Goal: Task Accomplishment & Management: Complete application form

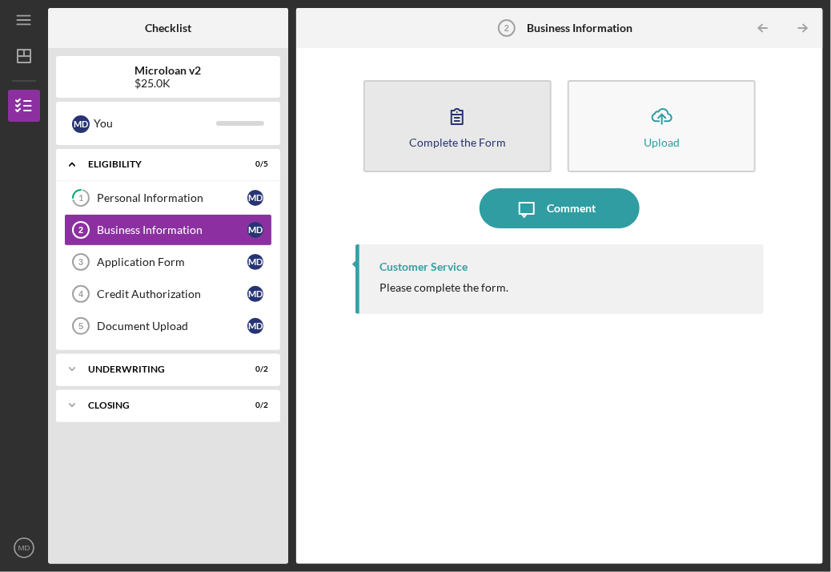
click at [457, 152] on button "Complete the Form Form" at bounding box center [458, 126] width 188 height 92
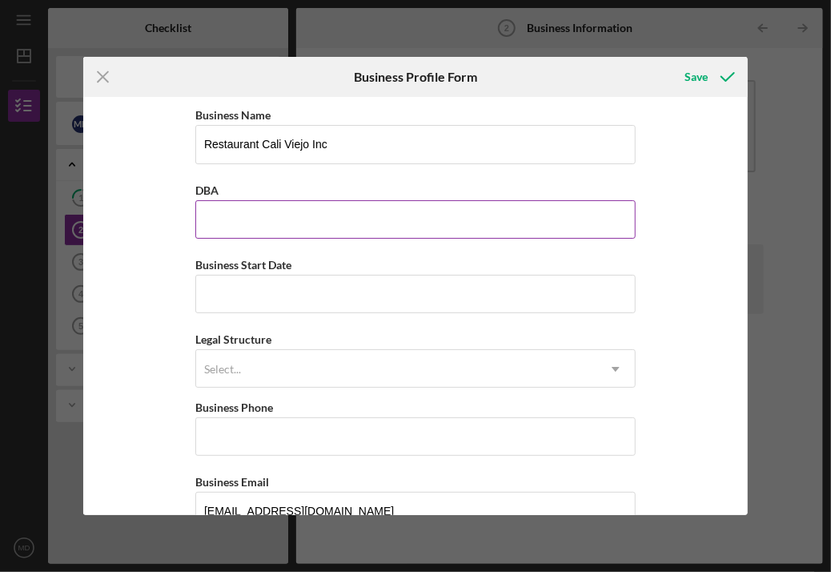
click at [419, 210] on input "DBA" at bounding box center [415, 219] width 441 height 38
type input "C"
click at [419, 210] on input "DBA" at bounding box center [415, 219] width 441 height 38
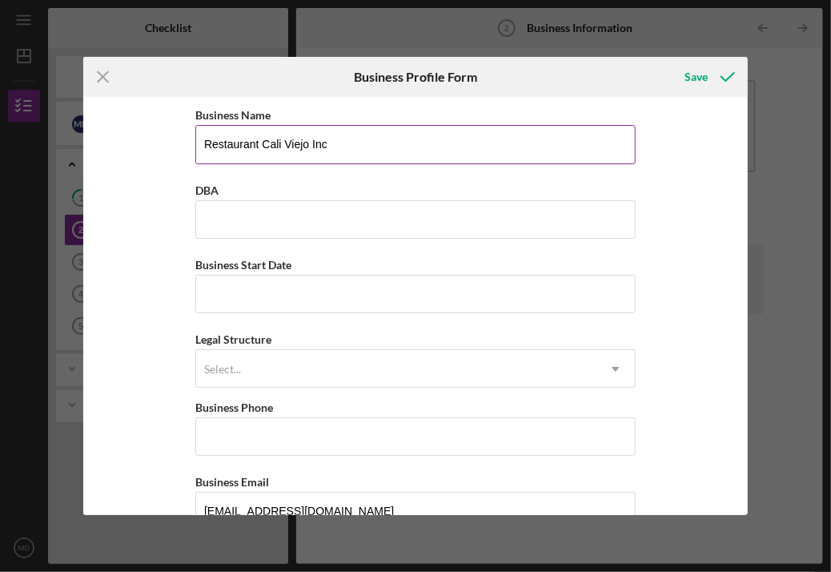
click at [388, 159] on input "Restaurant Cali Viejo Inc" at bounding box center [415, 144] width 441 height 38
type input "R"
type input "Cali Viejo Restaurant LLC"
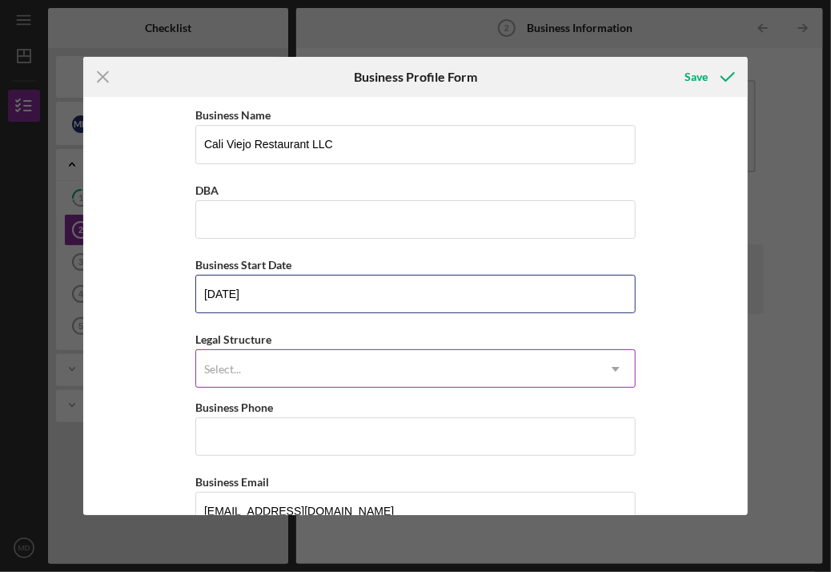
type input "[DATE]"
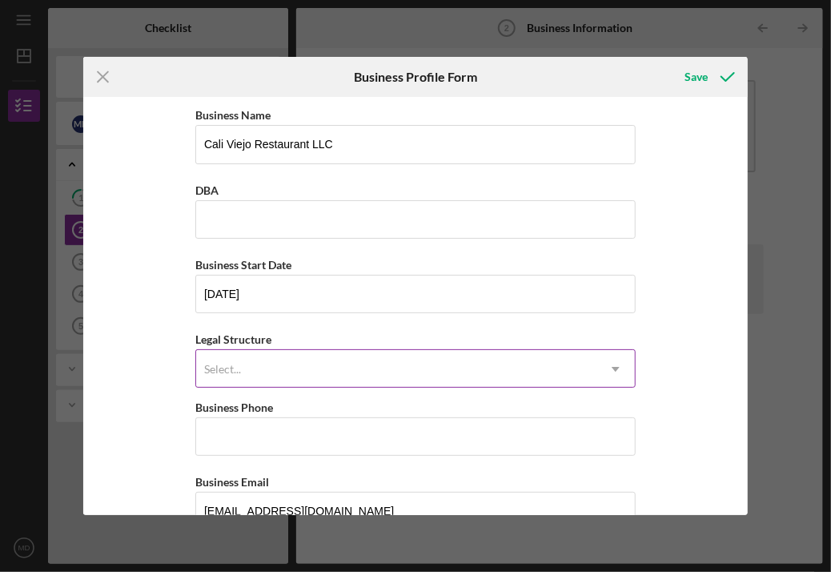
click at [330, 356] on div "Select..." at bounding box center [396, 369] width 401 height 37
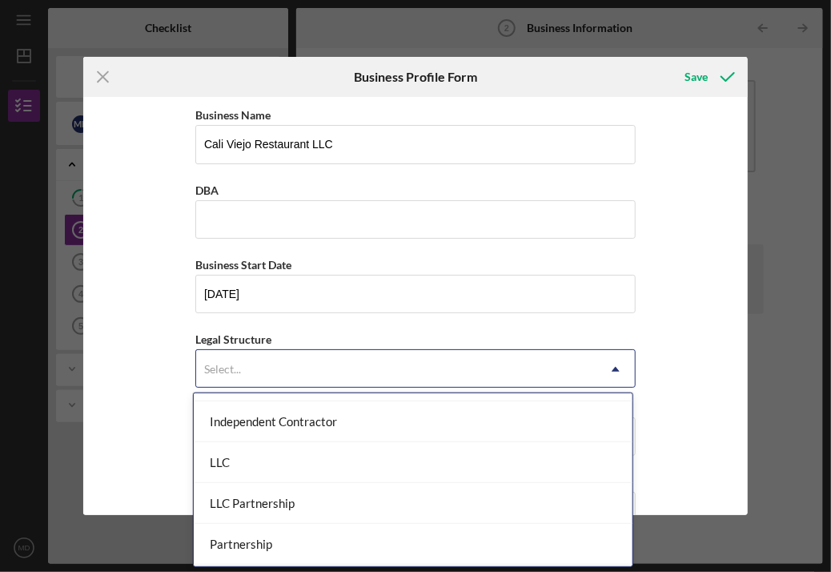
scroll to position [255, 0]
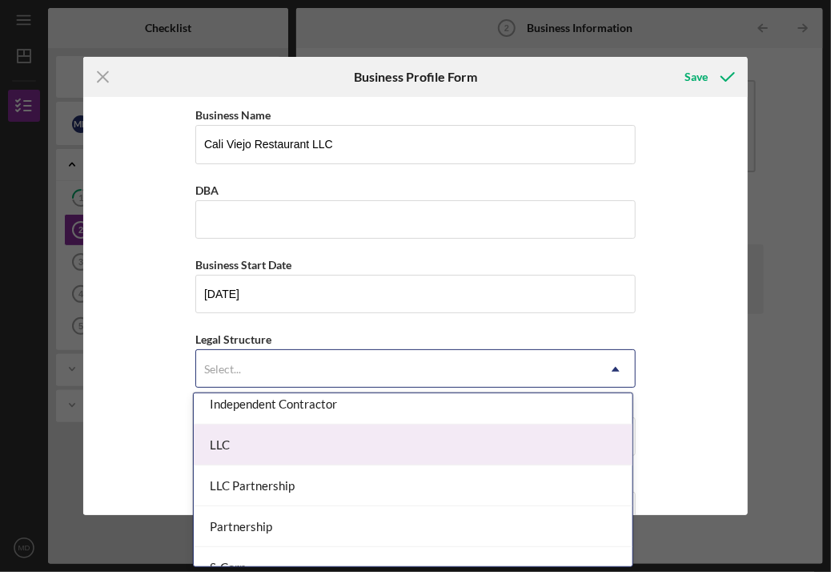
click at [564, 455] on div "LLC" at bounding box center [413, 445] width 439 height 41
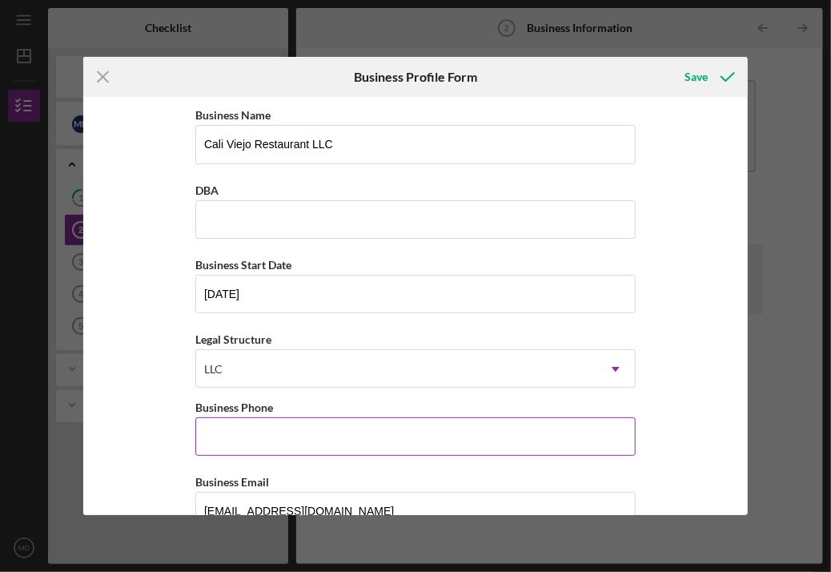
click at [534, 438] on input "Business Phone" at bounding box center [415, 436] width 441 height 38
type input "[PHONE_NUMBER]"
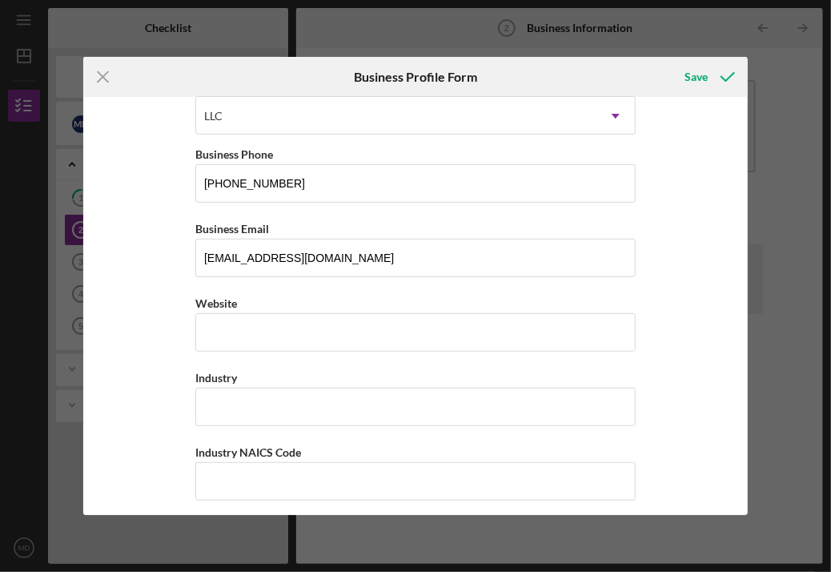
scroll to position [260, 0]
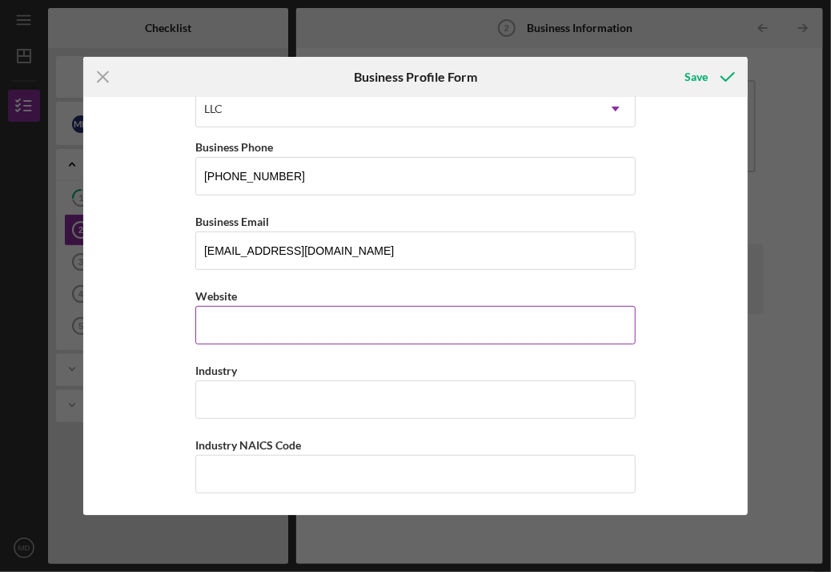
click at [461, 312] on input "Website" at bounding box center [415, 325] width 441 height 38
type input "n"
type input "Restaurant"
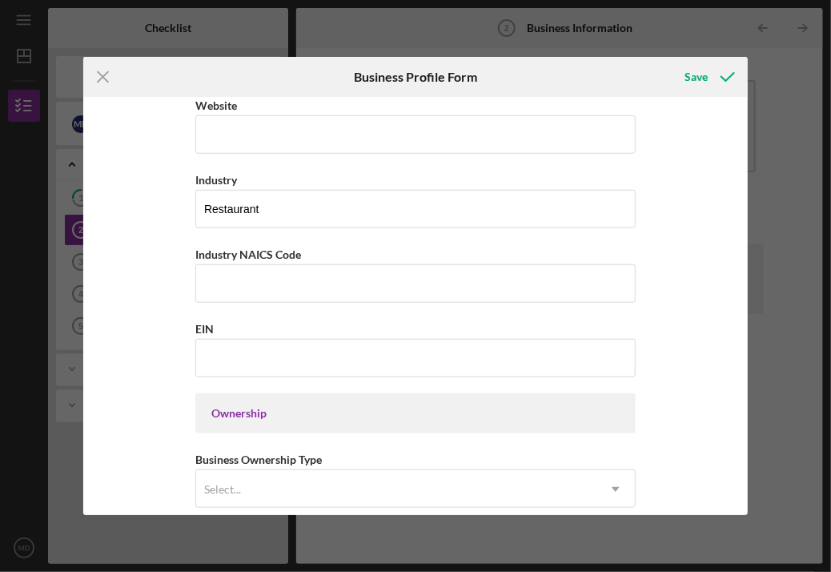
scroll to position [529, 0]
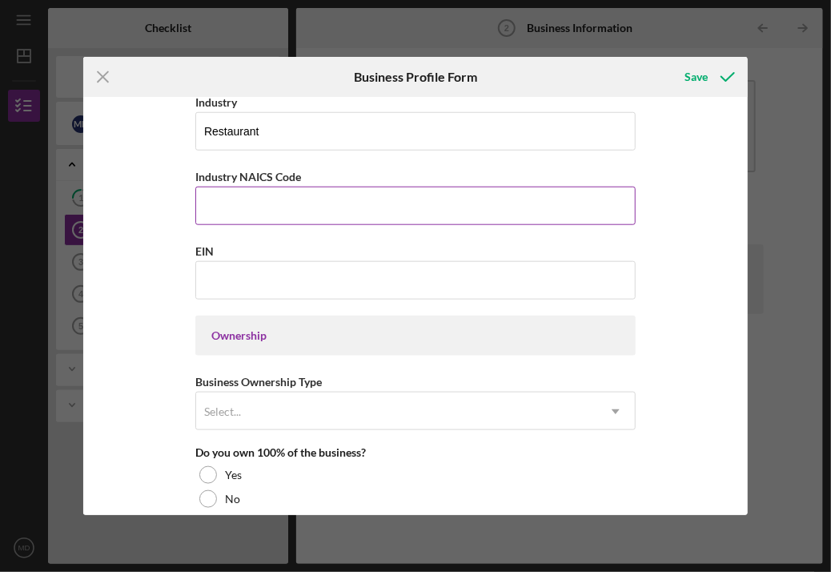
click at [314, 203] on input "Industry NAICS Code" at bounding box center [415, 206] width 441 height 38
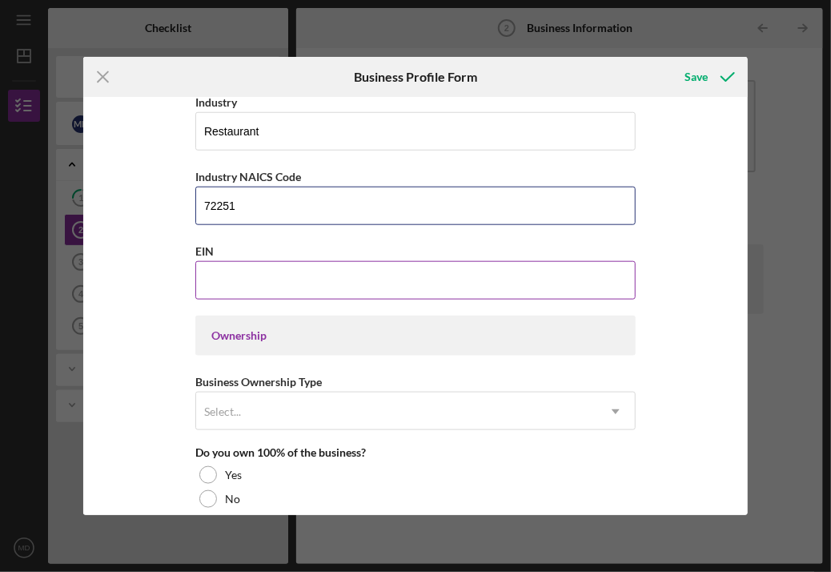
type input "72251"
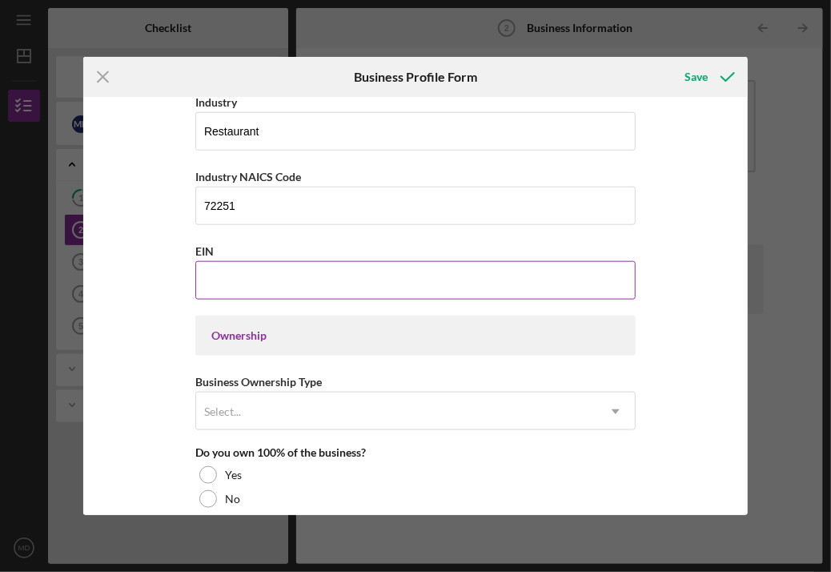
click at [290, 273] on input "EIN" at bounding box center [415, 280] width 441 height 38
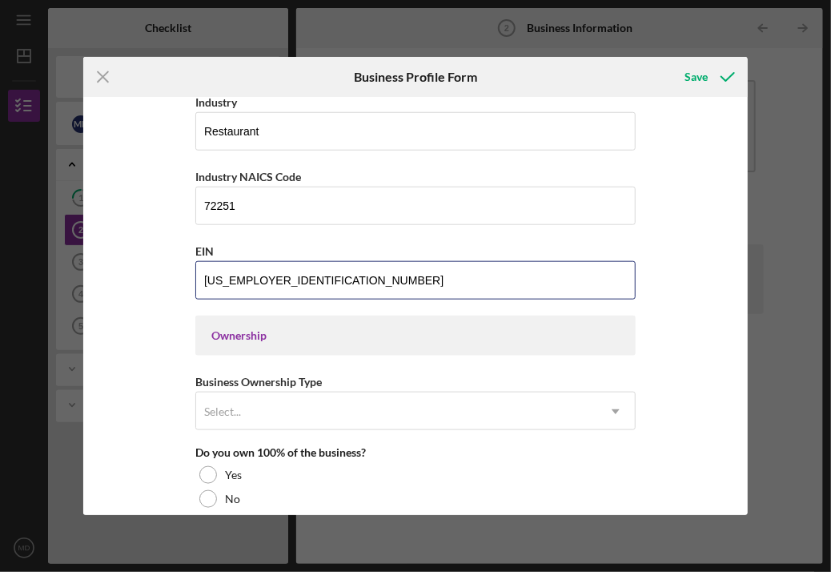
type input "[US_EMPLOYER_IDENTIFICATION_NUMBER]"
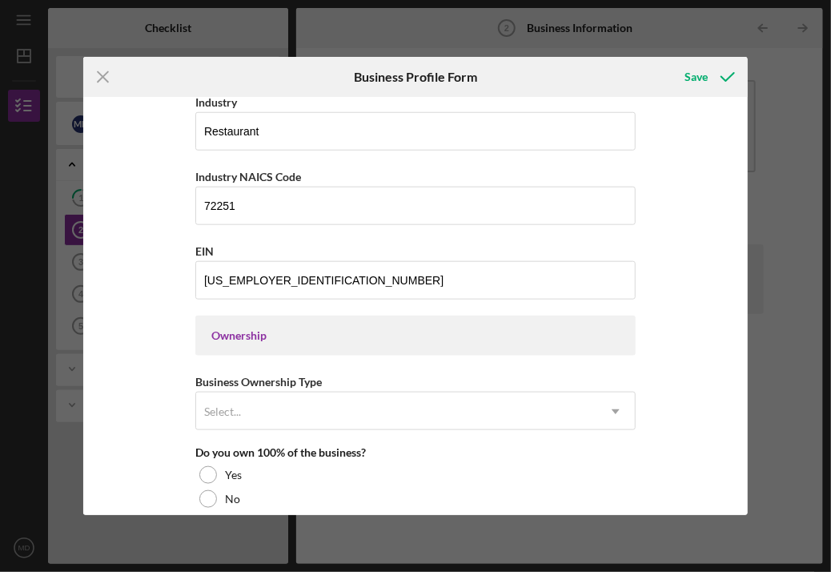
click at [377, 372] on div "Business Ownership Type Select... Icon/Dropdown Arrow" at bounding box center [415, 401] width 441 height 58
click at [414, 401] on div "Select..." at bounding box center [396, 411] width 401 height 37
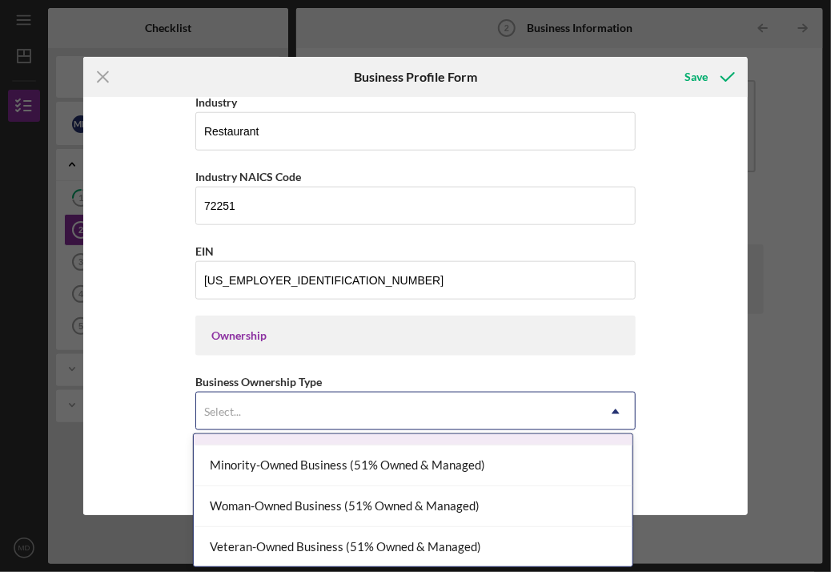
scroll to position [30, 0]
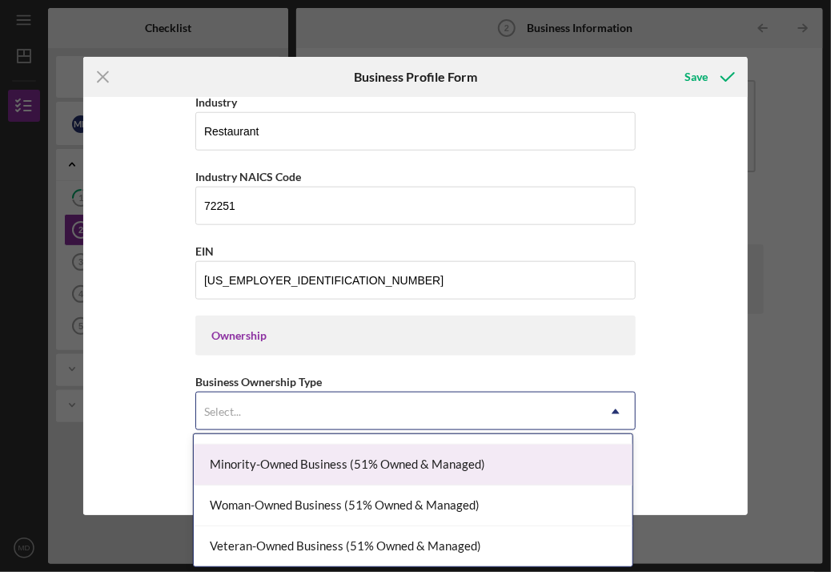
click at [519, 475] on div "Minority-Owned Business (51% Owned & Managed)" at bounding box center [413, 465] width 439 height 41
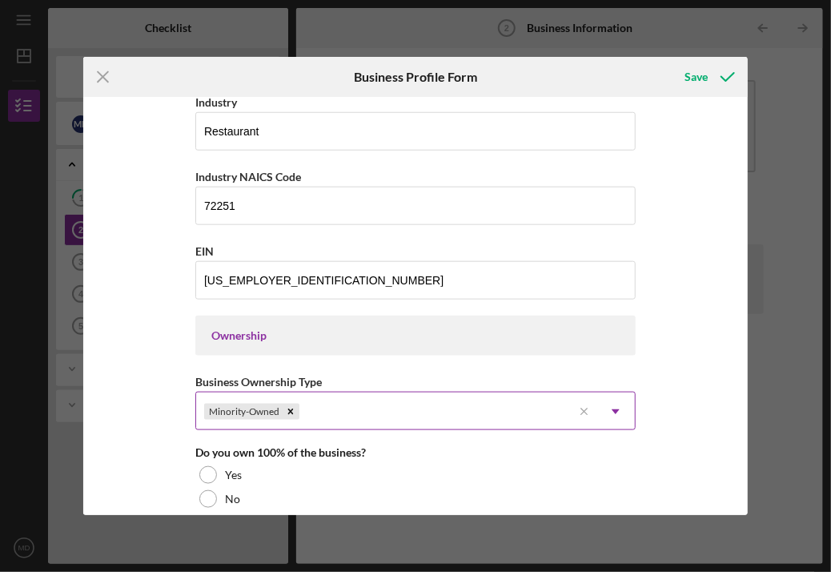
click at [622, 413] on icon "Icon/Dropdown Arrow" at bounding box center [616, 412] width 38 height 38
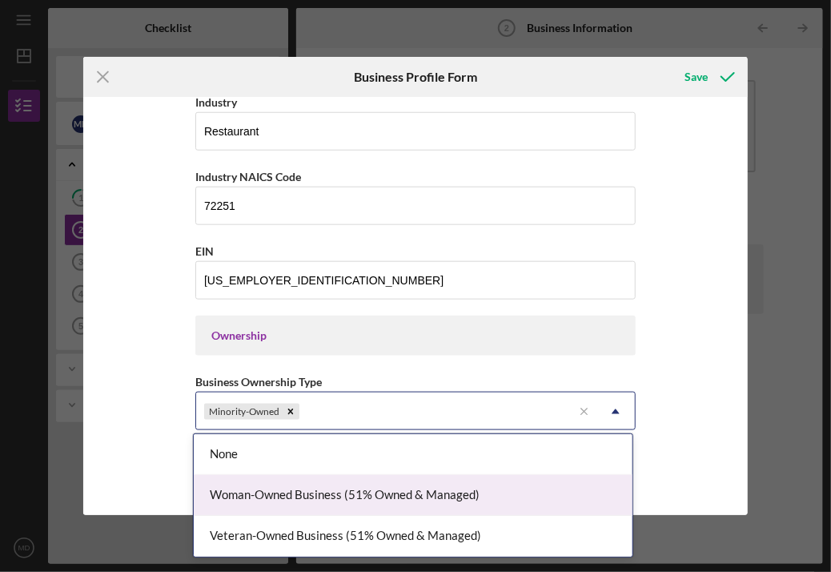
click at [574, 485] on div "Woman-Owned Business (51% Owned & Managed)" at bounding box center [413, 495] width 439 height 41
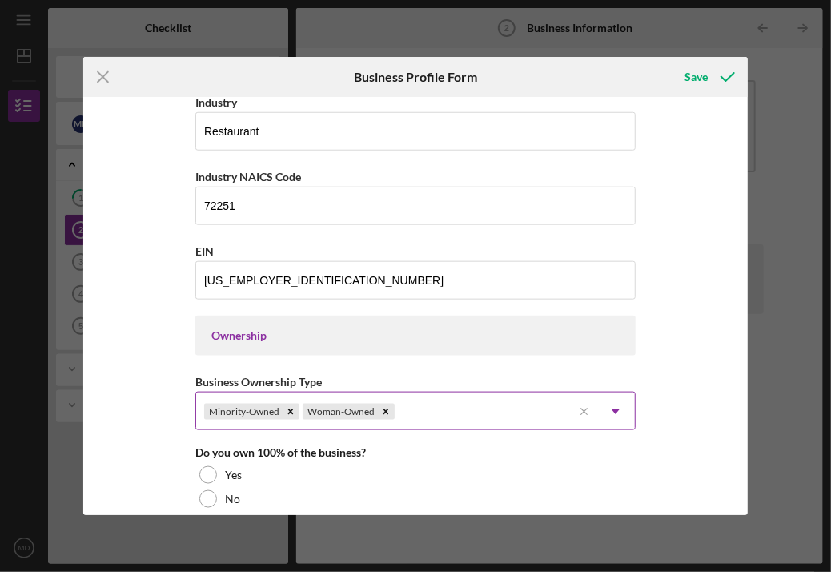
click at [619, 417] on icon "Icon/Dropdown Arrow" at bounding box center [616, 412] width 38 height 38
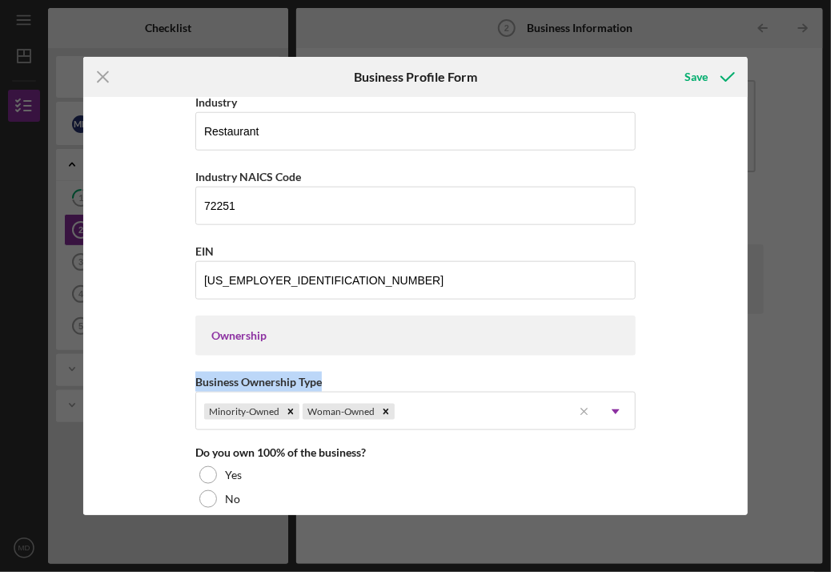
drag, startPoint x: 743, startPoint y: 332, endPoint x: 742, endPoint y: 362, distance: 29.7
click at [742, 362] on div "Business Name Cali Viejo Restaurant LLC DBA Business Start Date [DATE] Legal St…" at bounding box center [415, 305] width 665 height 417
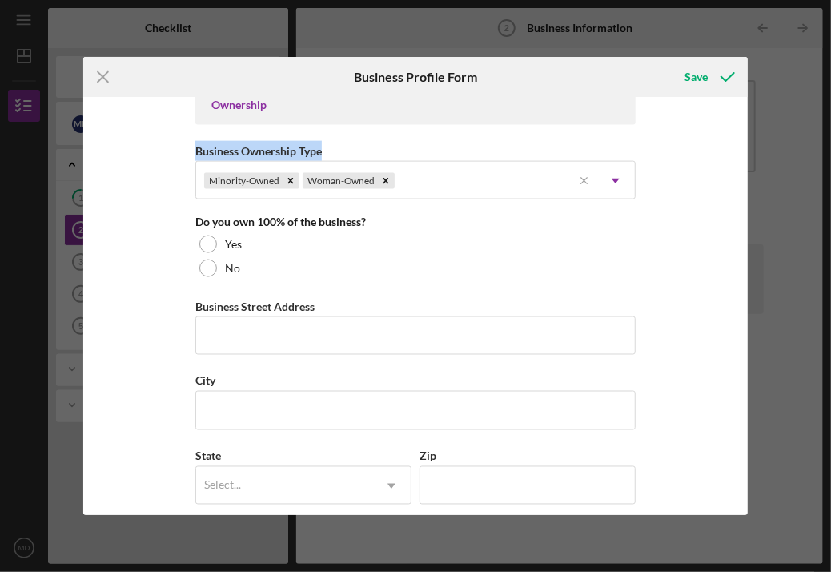
scroll to position [762, 0]
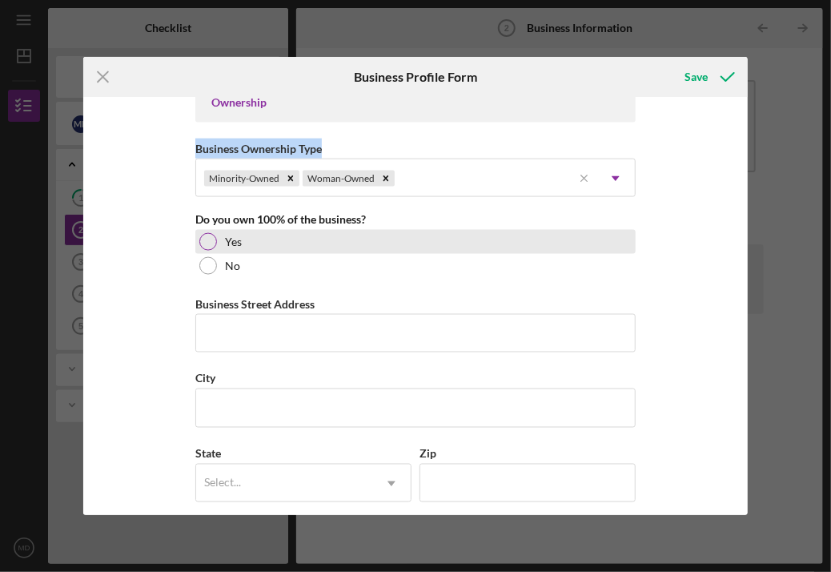
click at [204, 244] on div at bounding box center [208, 242] width 18 height 18
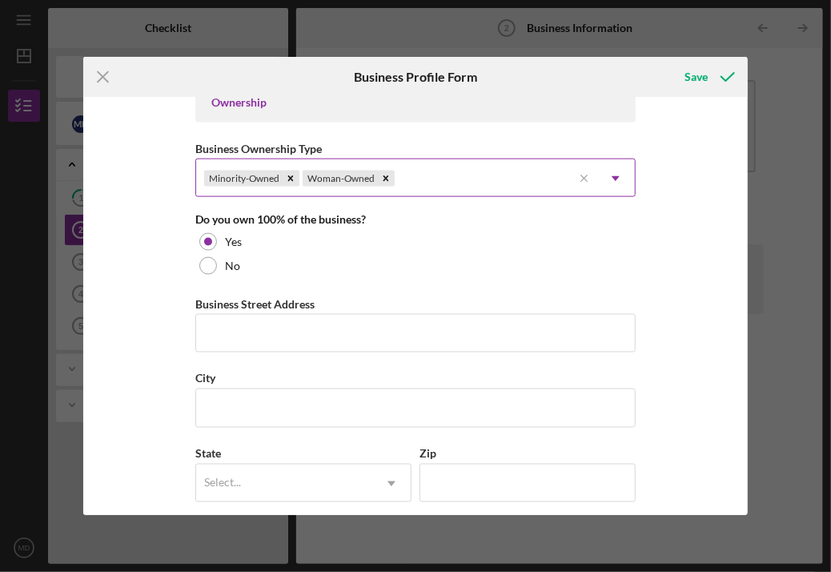
click at [618, 179] on icon "Icon/Dropdown Arrow" at bounding box center [616, 178] width 38 height 38
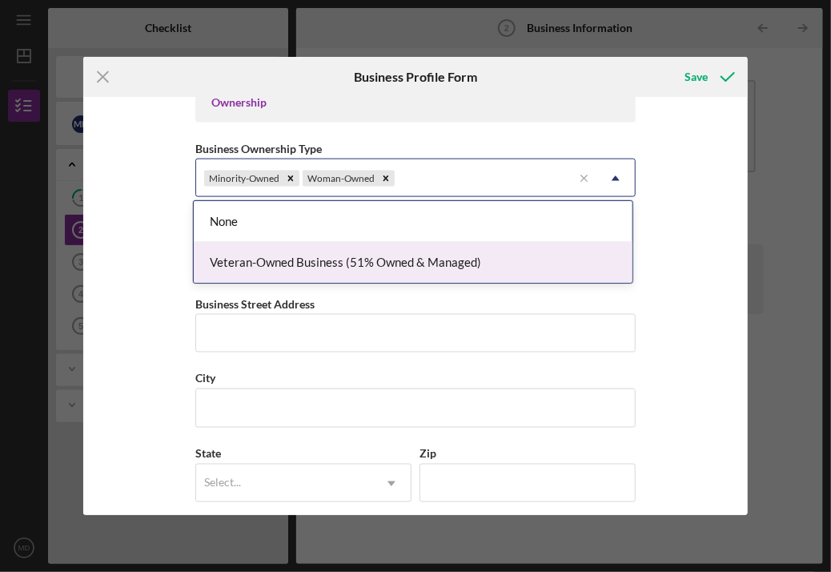
click at [687, 270] on div "Business Name Cali Viejo Restaurant LLC DBA Business Start Date [DATE] Legal St…" at bounding box center [415, 305] width 665 height 417
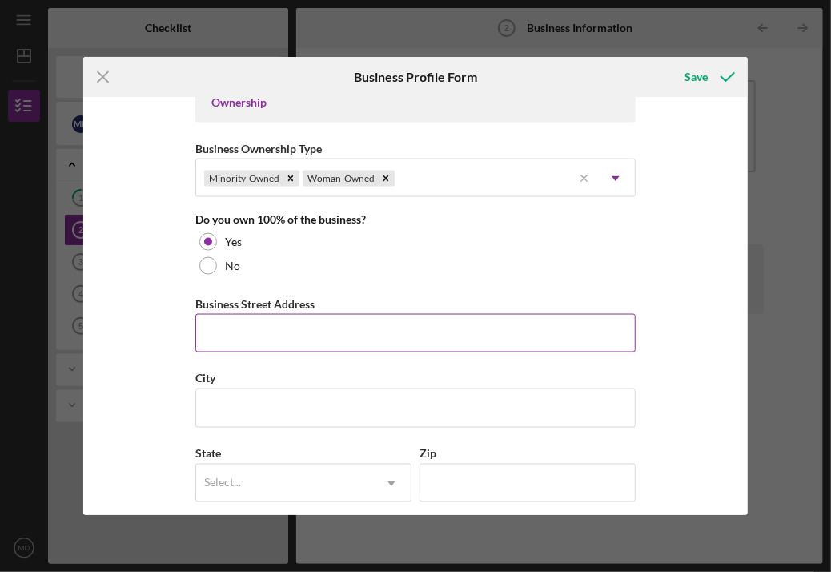
click at [321, 331] on input "Business Street Address" at bounding box center [415, 333] width 441 height 38
type input "[STREET_ADDRESS]"
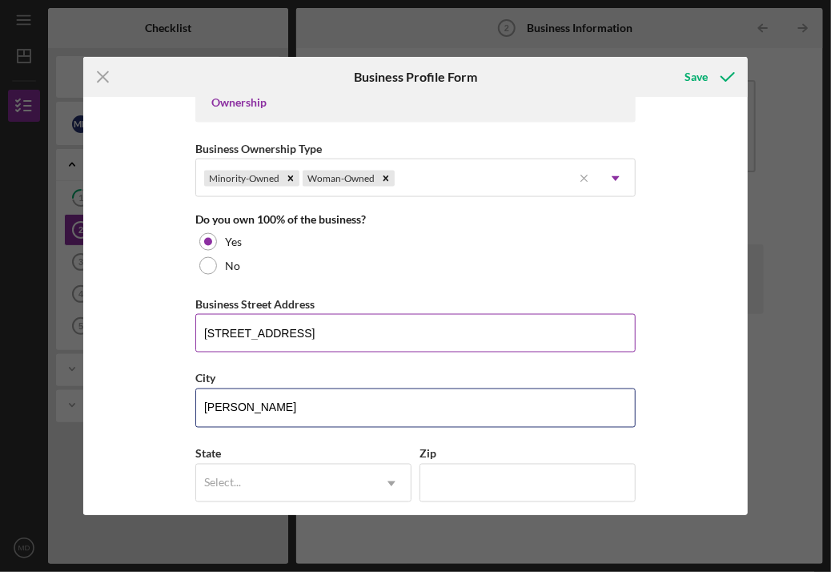
type input "[PERSON_NAME]"
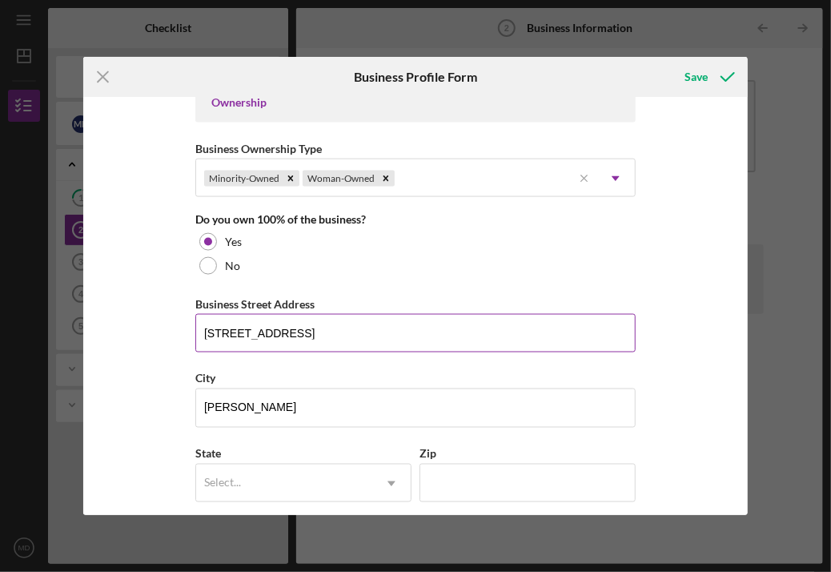
type input "C"
type input "c"
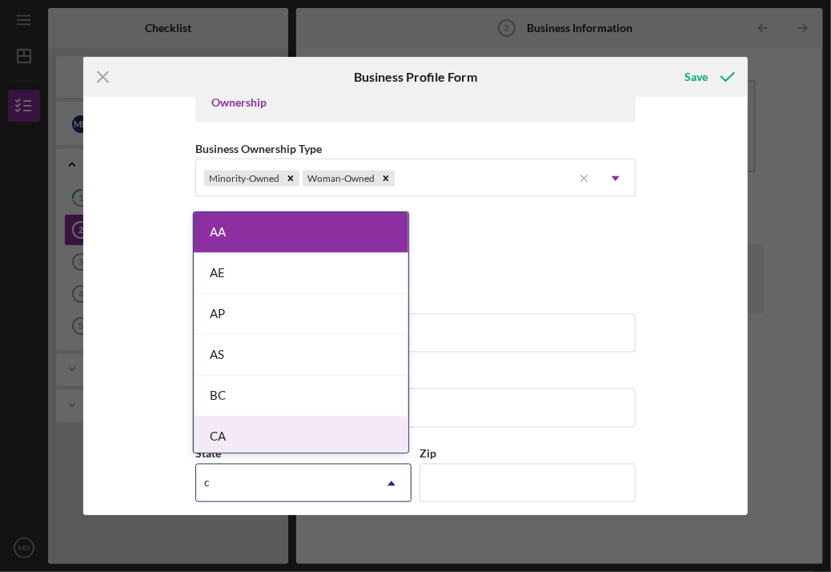
click at [295, 430] on div "CA" at bounding box center [301, 437] width 215 height 41
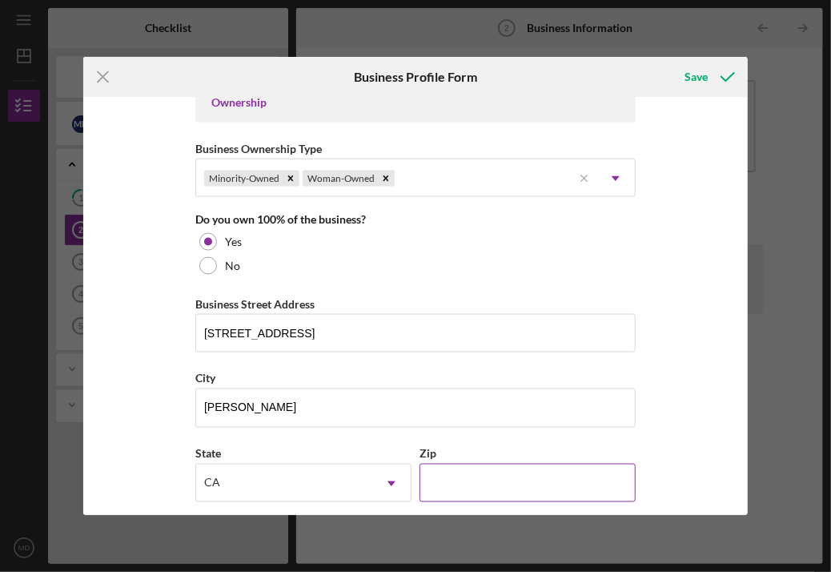
click at [466, 484] on input "Zip" at bounding box center [528, 483] width 216 height 38
type input "91405"
click at [637, 446] on div "Business Name Cali Viejo Restaurant LLC DBA Business Start Date [DATE] Legal St…" at bounding box center [415, 305] width 665 height 417
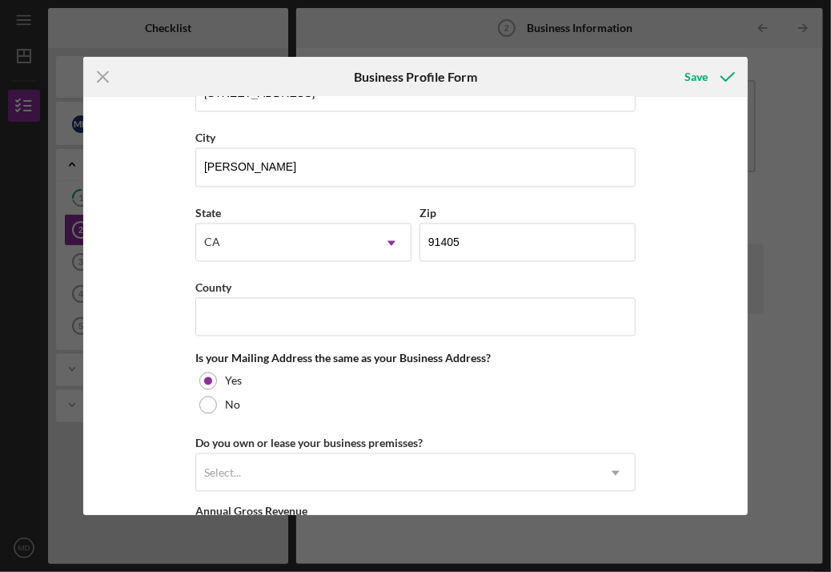
scroll to position [1022, 0]
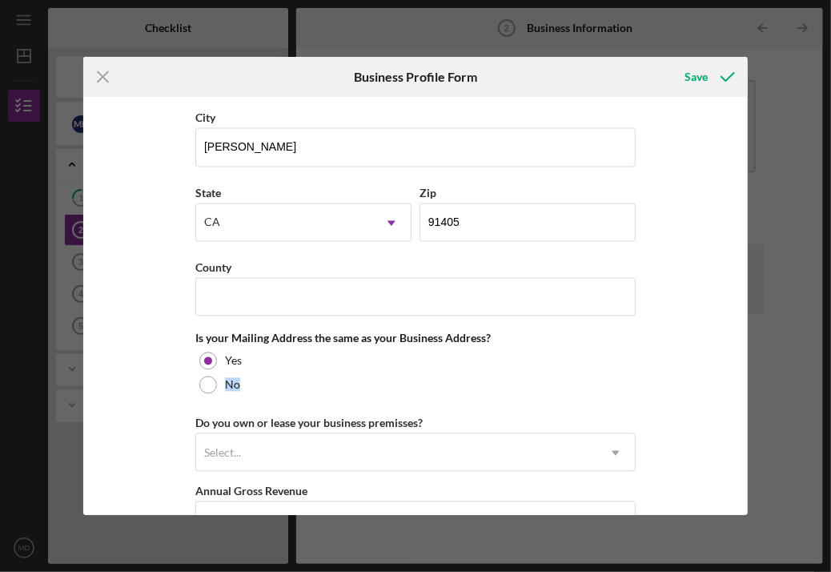
click at [747, 372] on div "Business Name Cali Viejo Restaurant LLC DBA Business Start Date [DATE] Legal St…" at bounding box center [415, 305] width 665 height 417
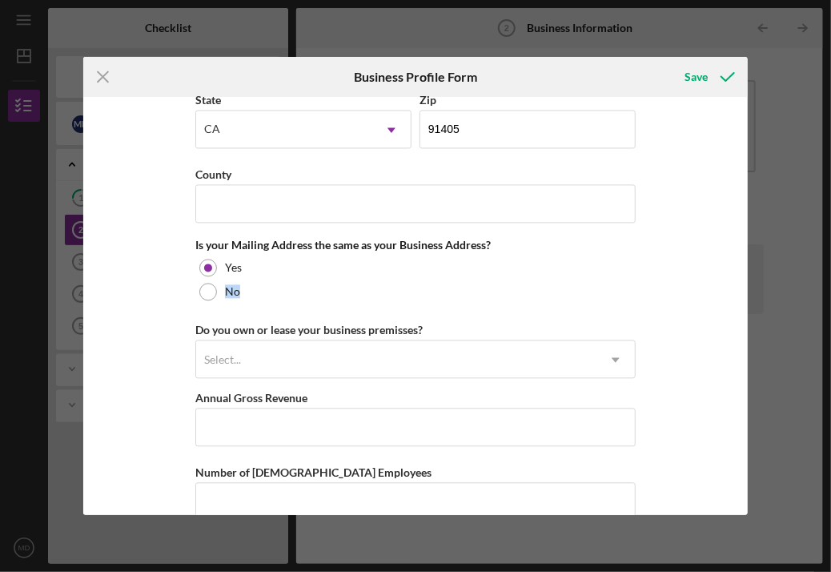
scroll to position [1137, 0]
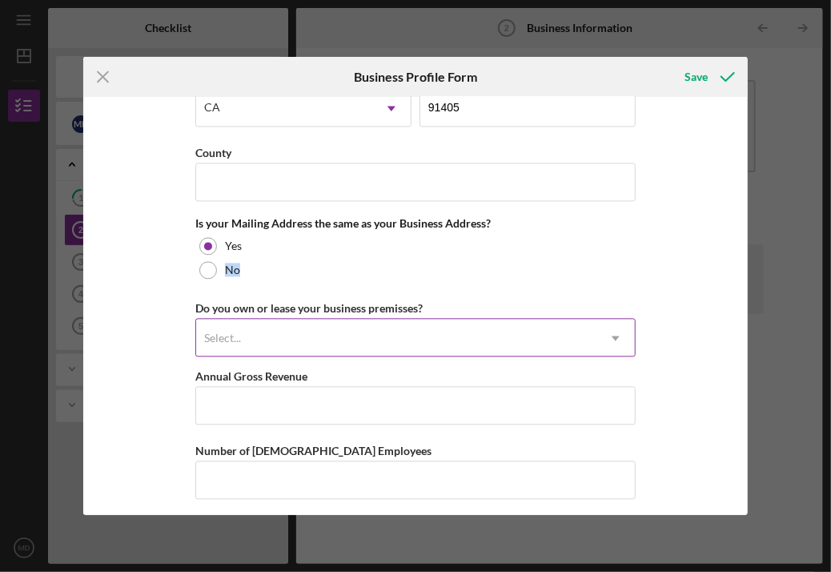
click at [610, 333] on icon "Icon/Dropdown Arrow" at bounding box center [616, 338] width 38 height 38
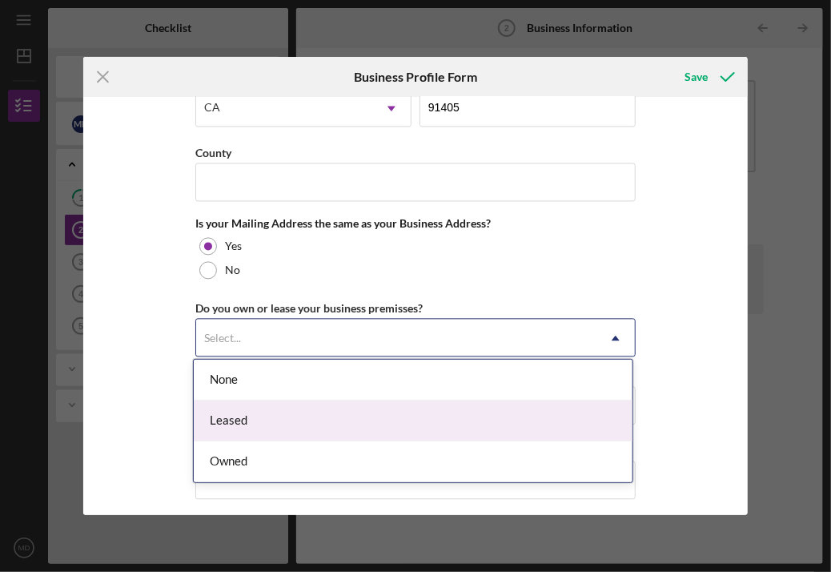
click at [580, 413] on div "Leased" at bounding box center [413, 421] width 439 height 41
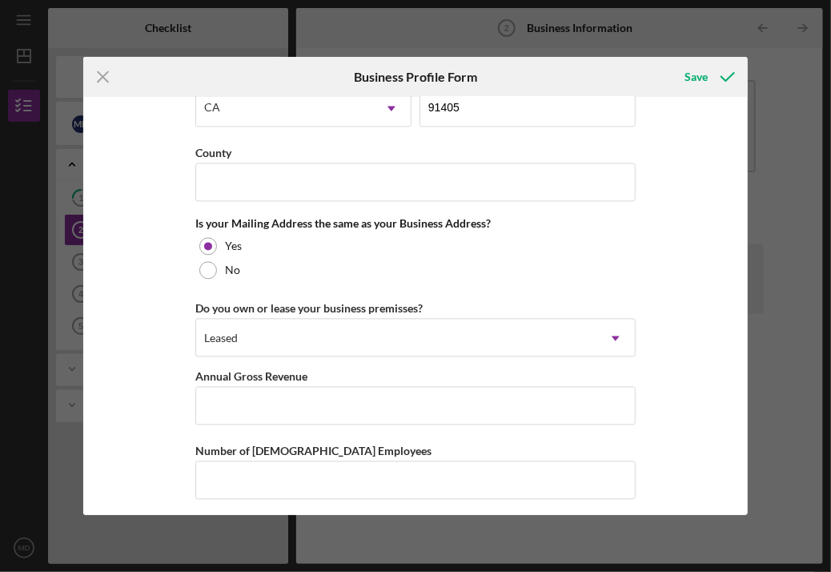
scroll to position [1215, 0]
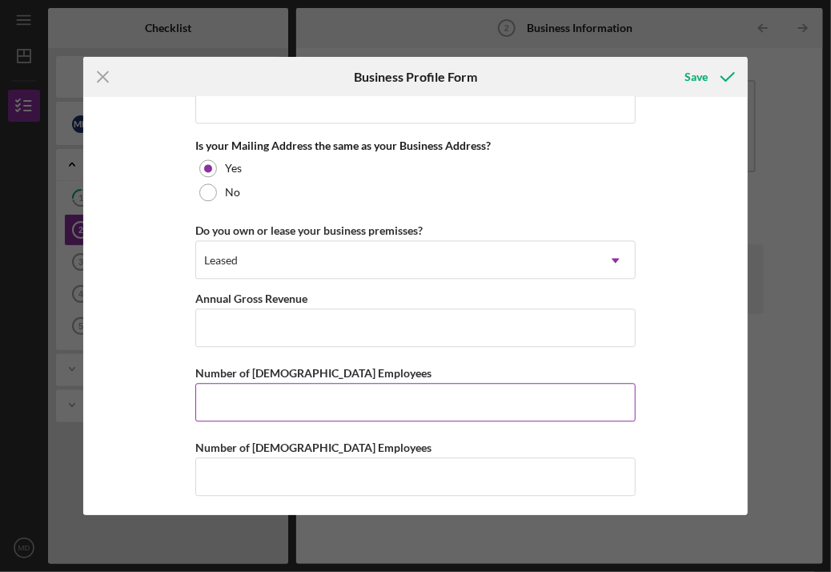
click at [380, 407] on input "Number of [DEMOGRAPHIC_DATA] Employees" at bounding box center [415, 402] width 441 height 38
type input "4"
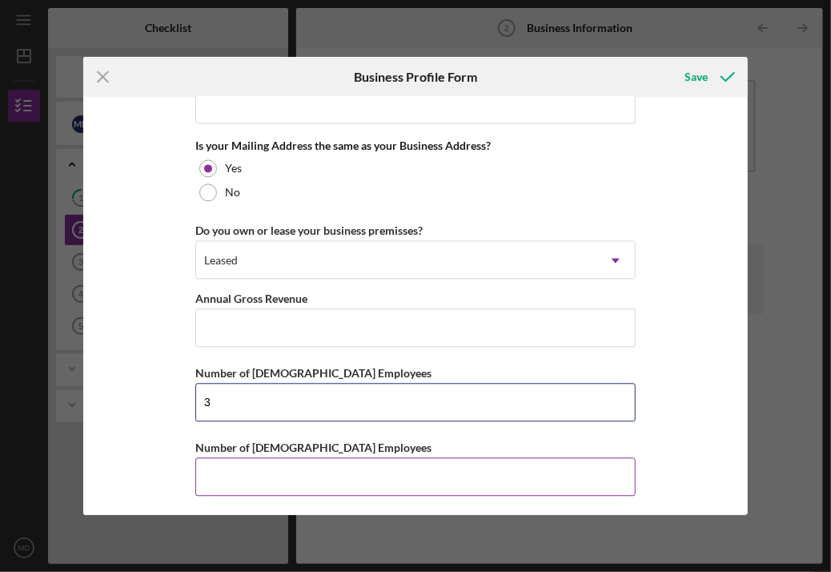
type input "3"
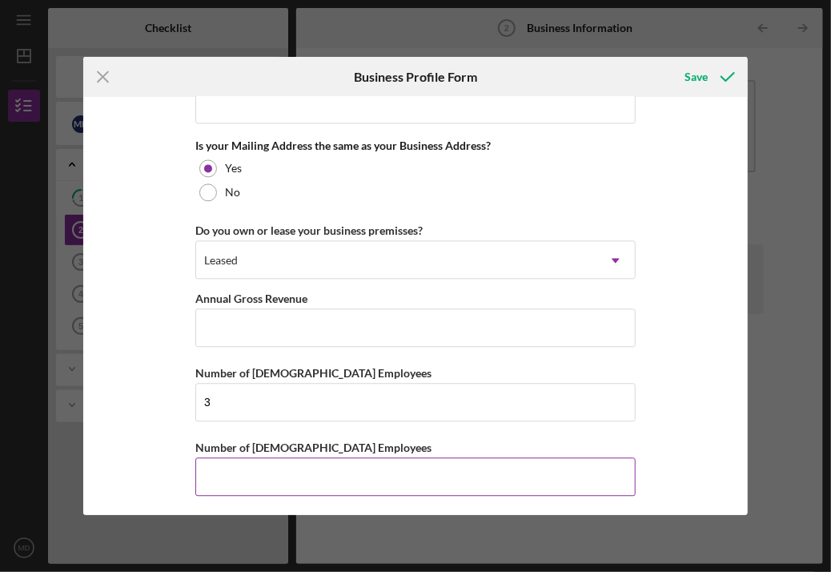
click at [330, 458] on input "Number of [DEMOGRAPHIC_DATA] Employees" at bounding box center [415, 476] width 441 height 38
type input "3"
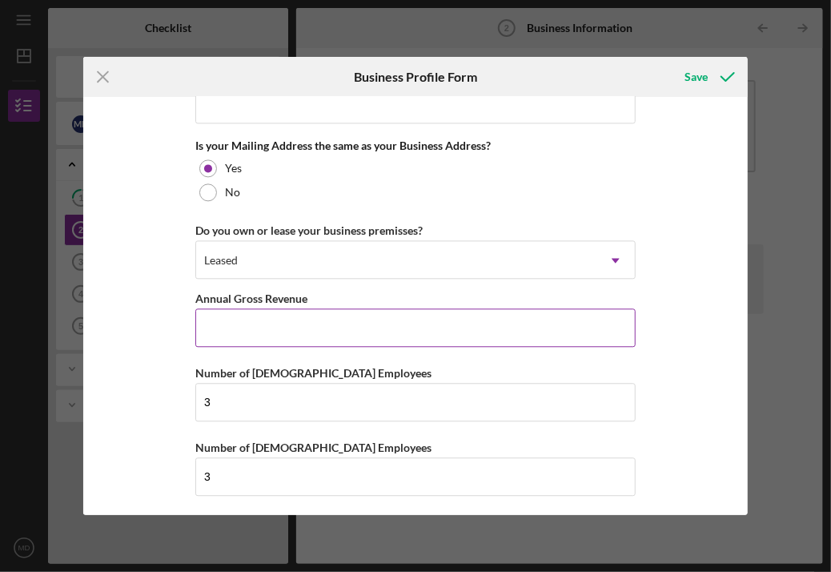
click at [490, 322] on input "Annual Gross Revenue" at bounding box center [415, 327] width 441 height 38
type input "$689,000"
click at [739, 457] on div "Business Name Cali Viejo Restaurant LLC DBA Business Start Date [DATE] Legal St…" at bounding box center [415, 305] width 665 height 417
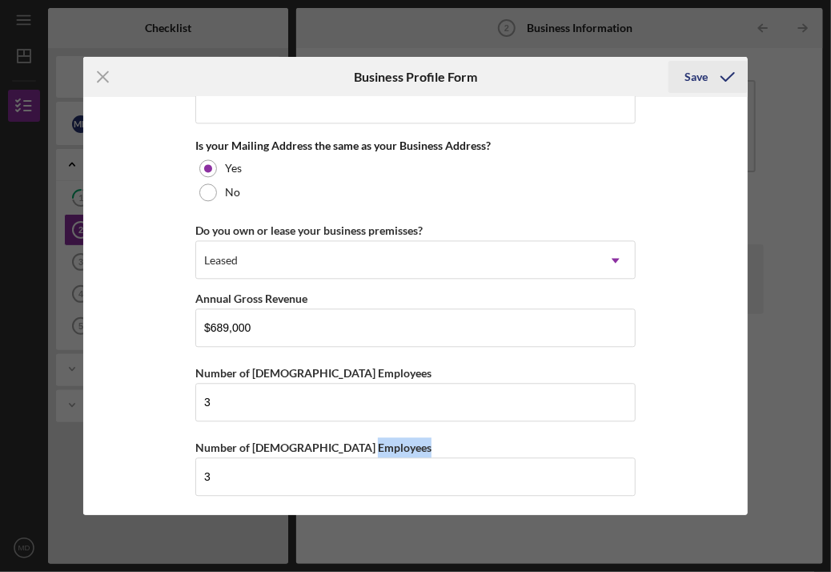
click at [710, 80] on icon "submit" at bounding box center [728, 77] width 40 height 40
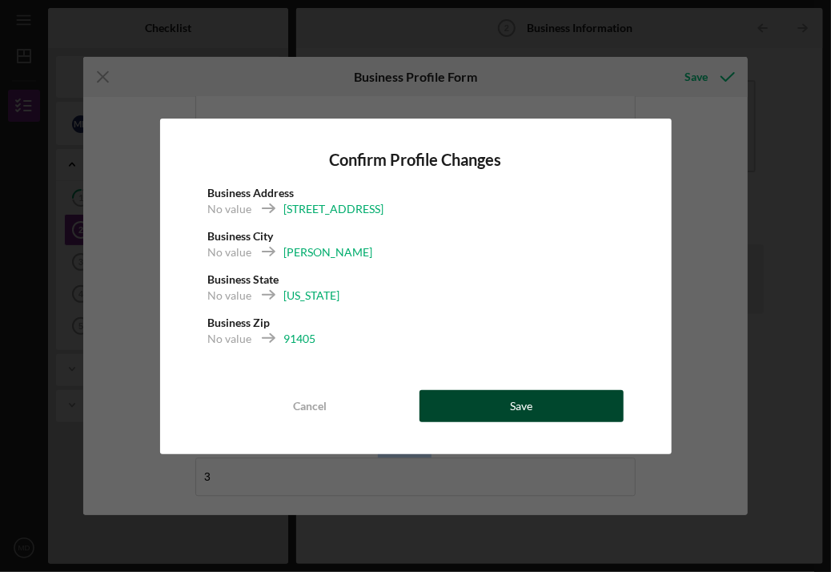
click at [516, 410] on div "Save" at bounding box center [521, 406] width 22 height 32
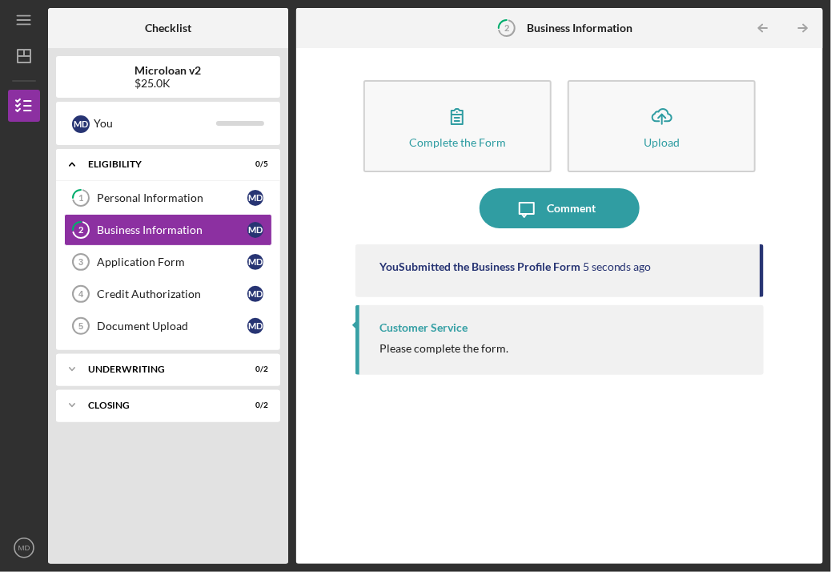
click at [439, 333] on div "Customer Service" at bounding box center [424, 327] width 88 height 13
click at [165, 261] on div "Application Form" at bounding box center [172, 262] width 151 height 13
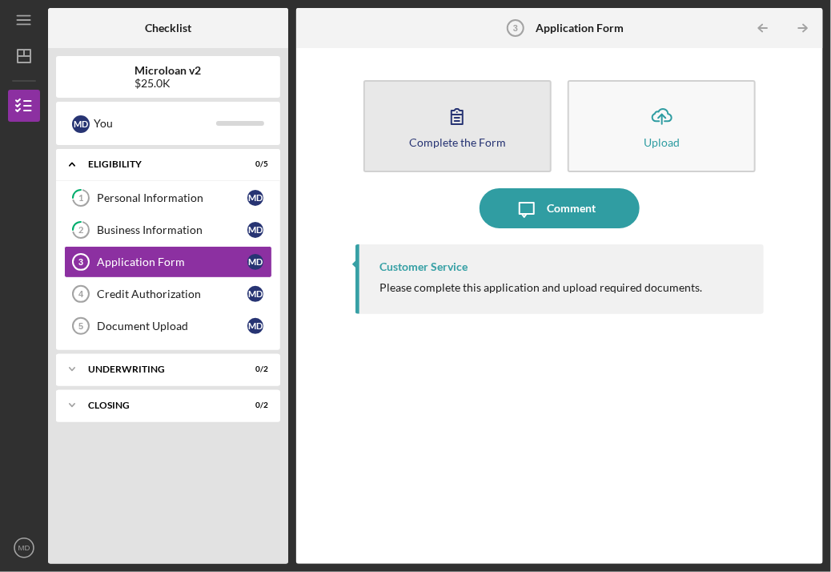
click at [445, 134] on icon "button" at bounding box center [457, 116] width 40 height 40
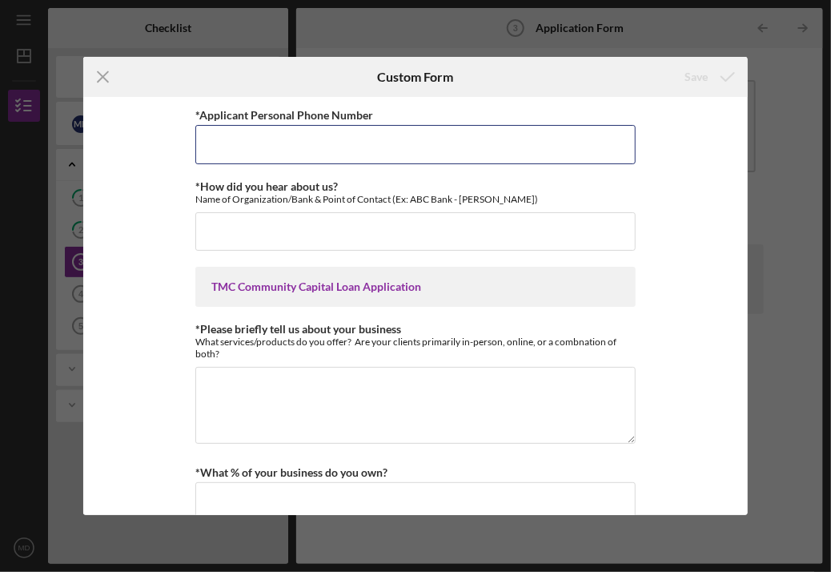
click at [445, 134] on input "*Applicant Personal Phone Number" at bounding box center [415, 144] width 441 height 38
